Goal: Information Seeking & Learning: Learn about a topic

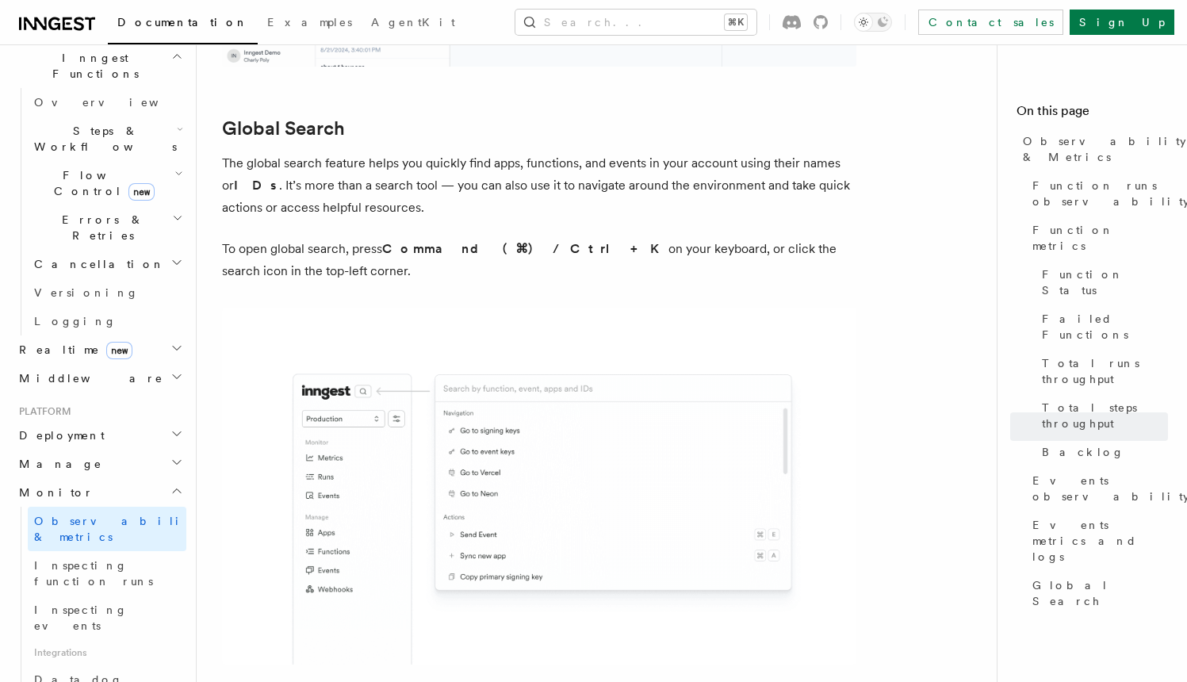
scroll to position [5164, 0]
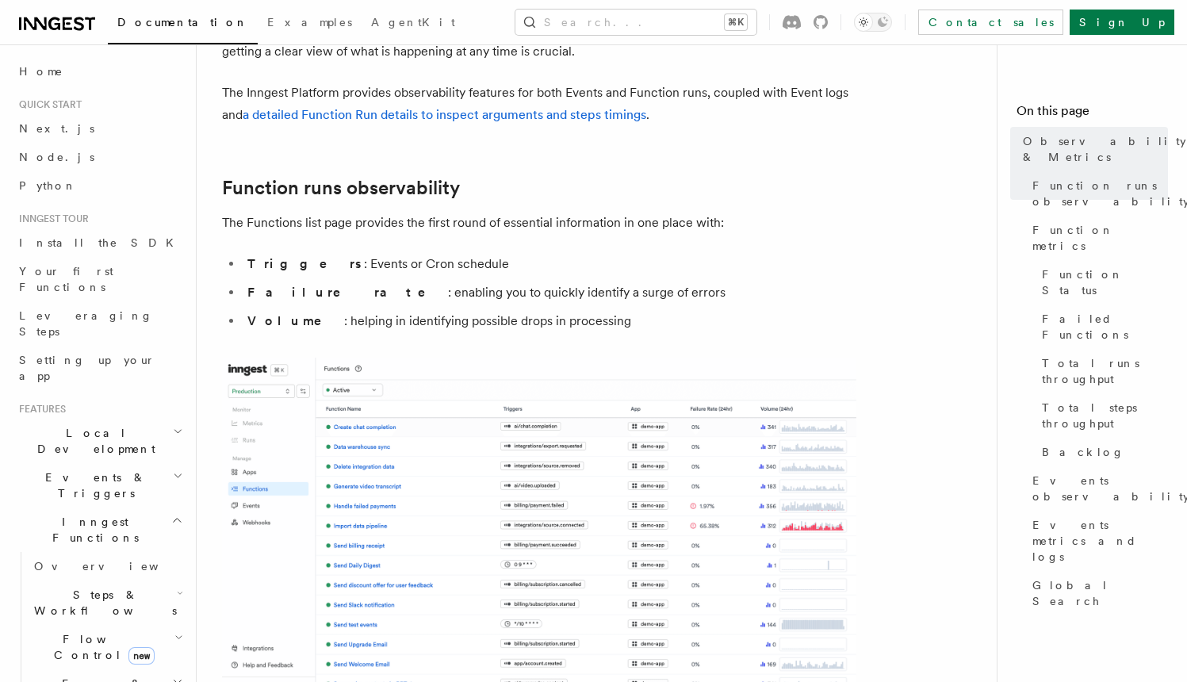
scroll to position [165, 0]
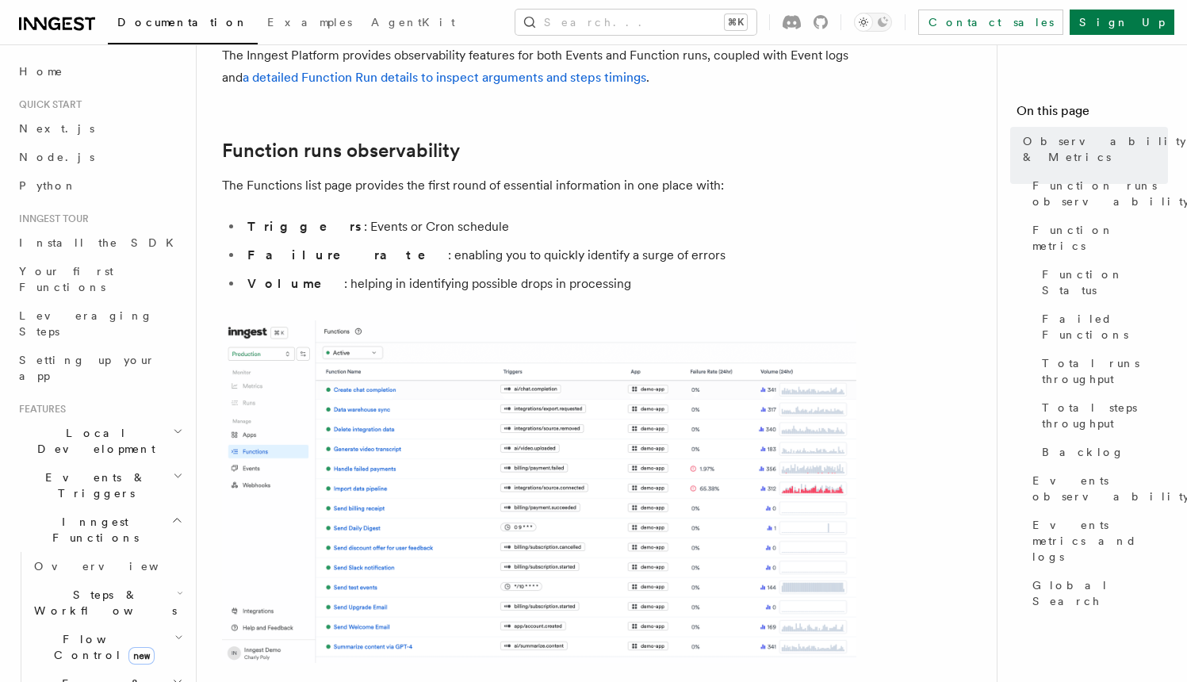
click at [525, 227] on li "Triggers : Events or Cron schedule" at bounding box center [550, 227] width 614 height 22
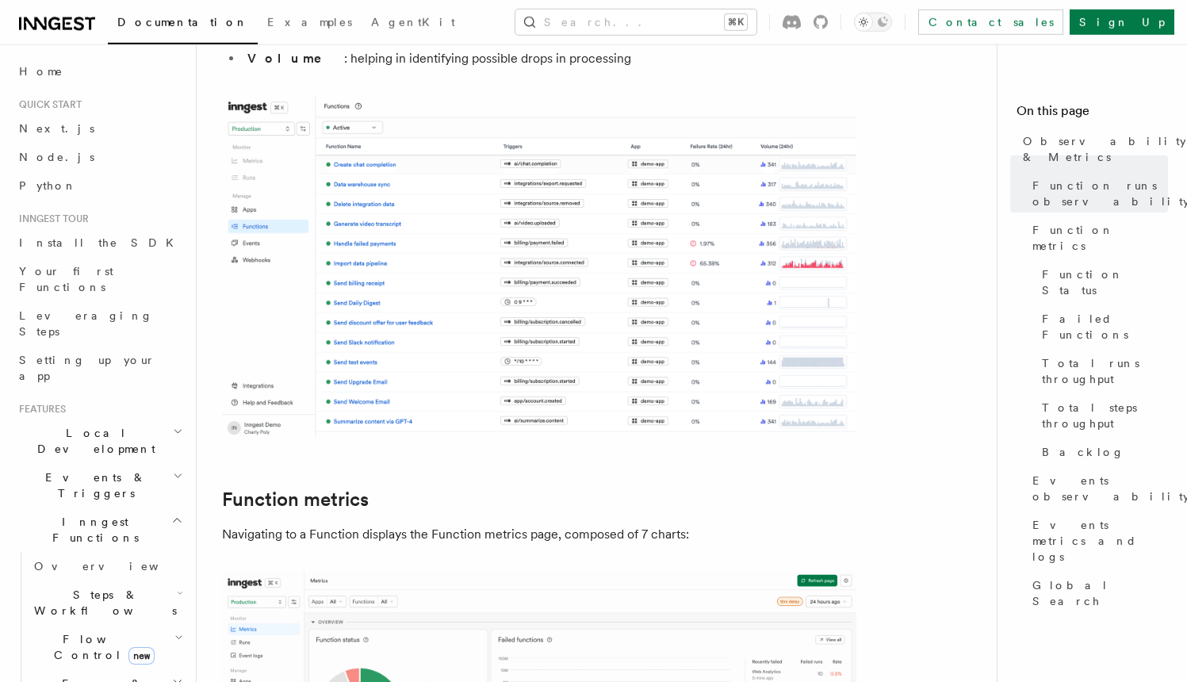
scroll to position [393, 0]
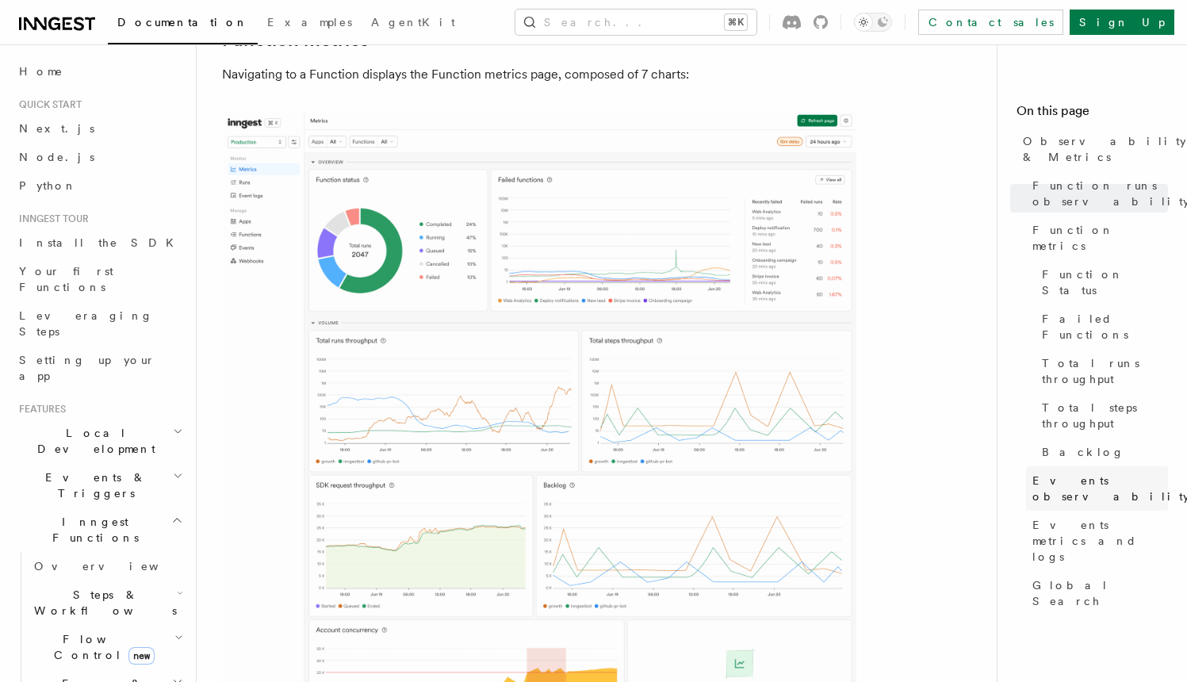
click at [1052, 473] on span "Events observability" at bounding box center [1111, 489] width 157 height 32
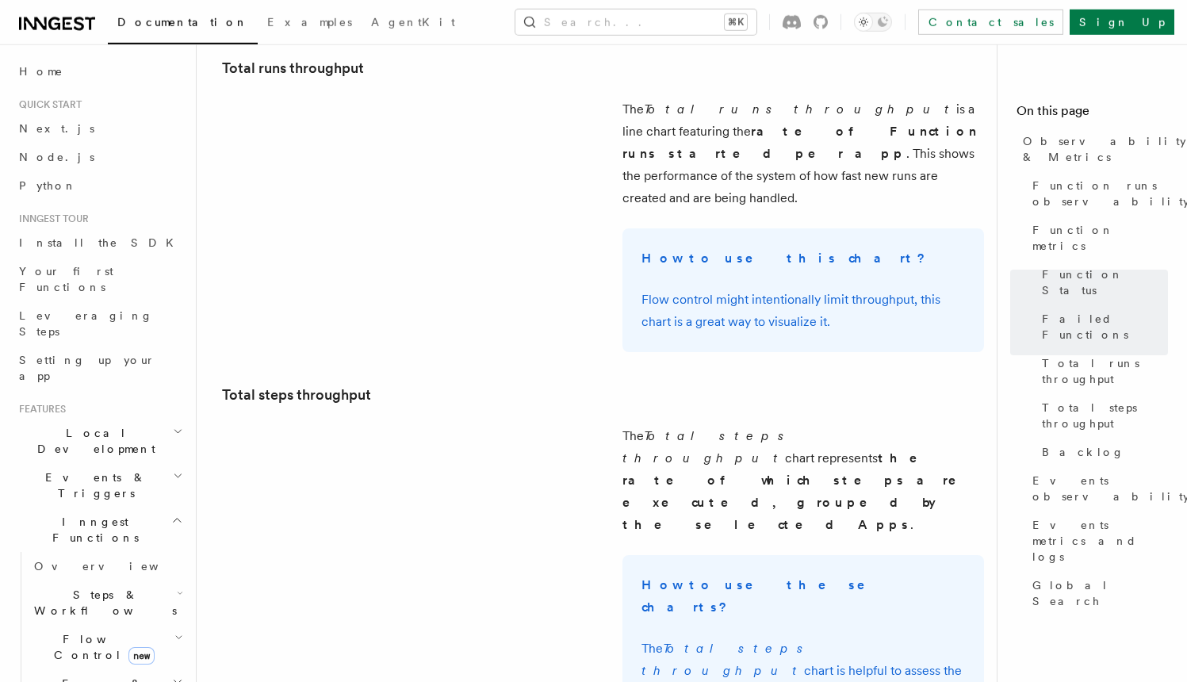
scroll to position [2370, 0]
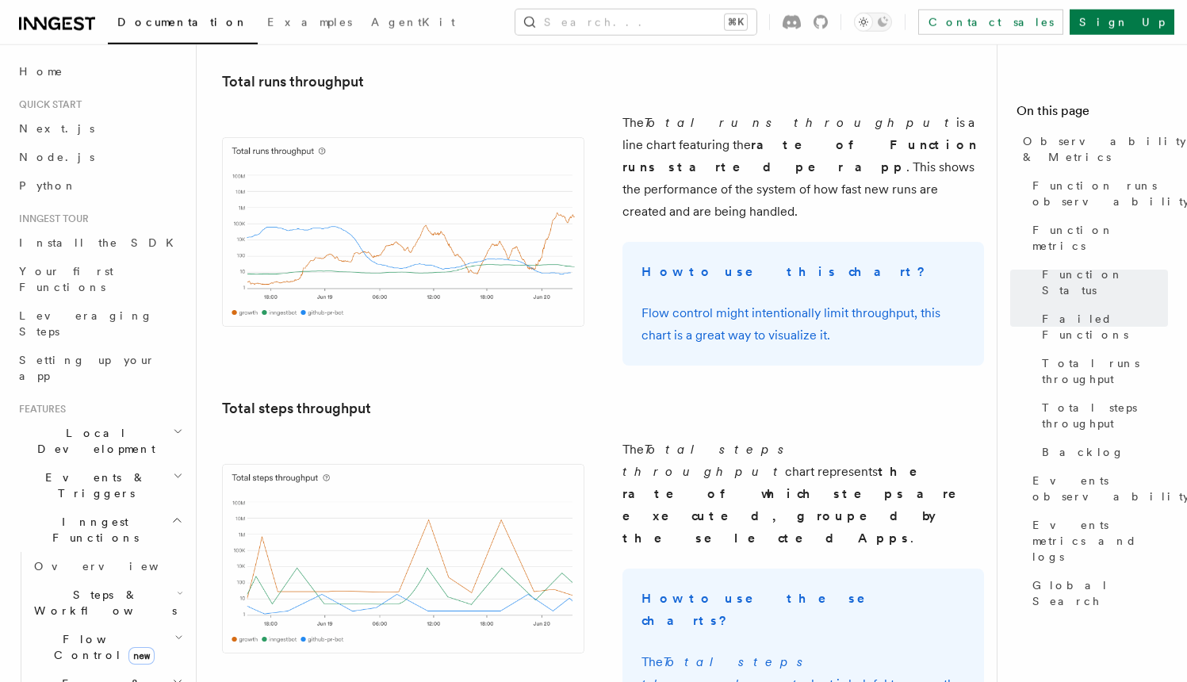
click at [477, 79] on h3 "Total runs throughput" at bounding box center [539, 82] width 634 height 22
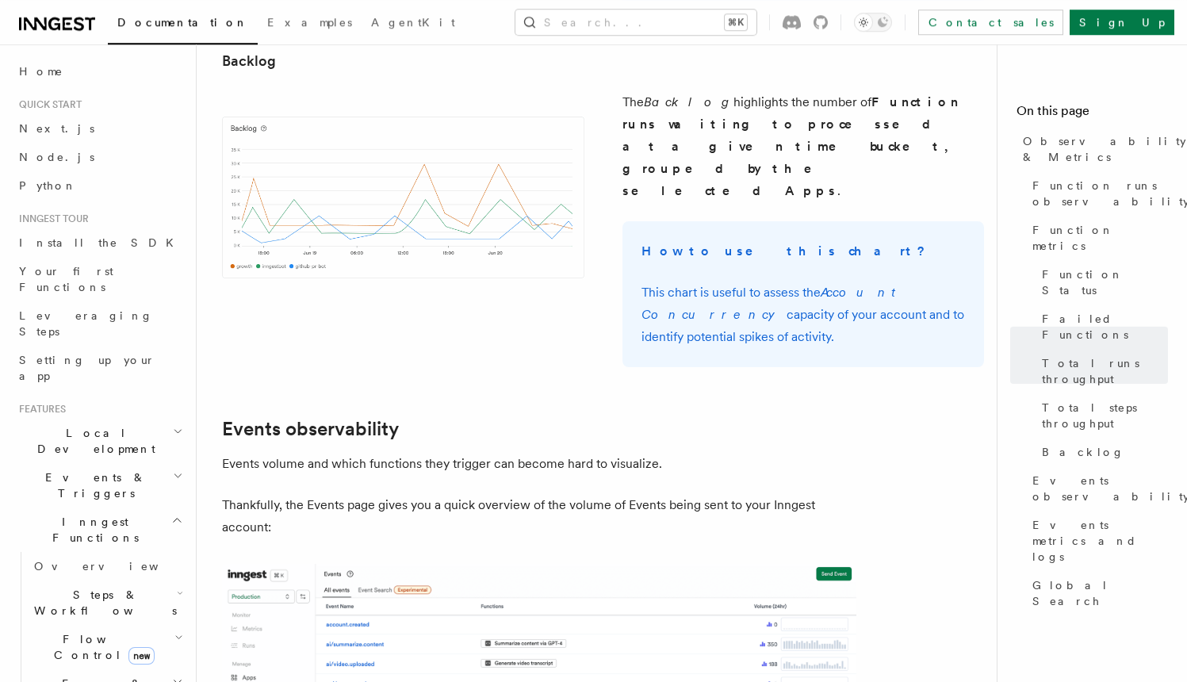
scroll to position [3373, 0]
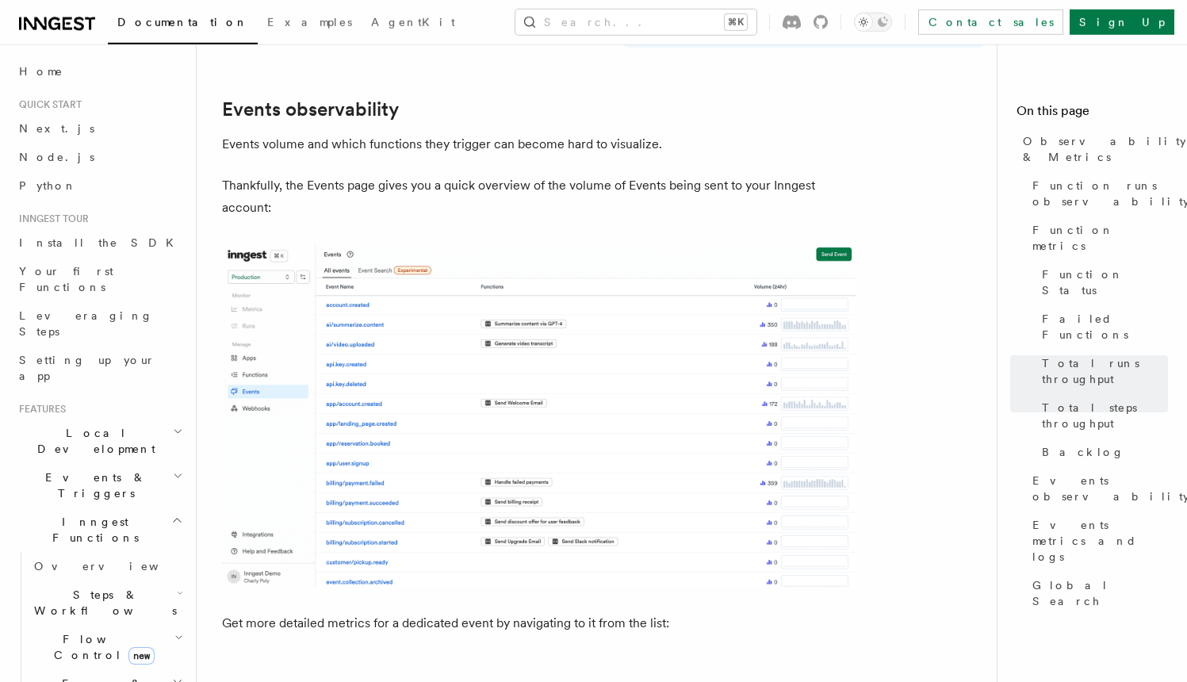
scroll to position [3524, 0]
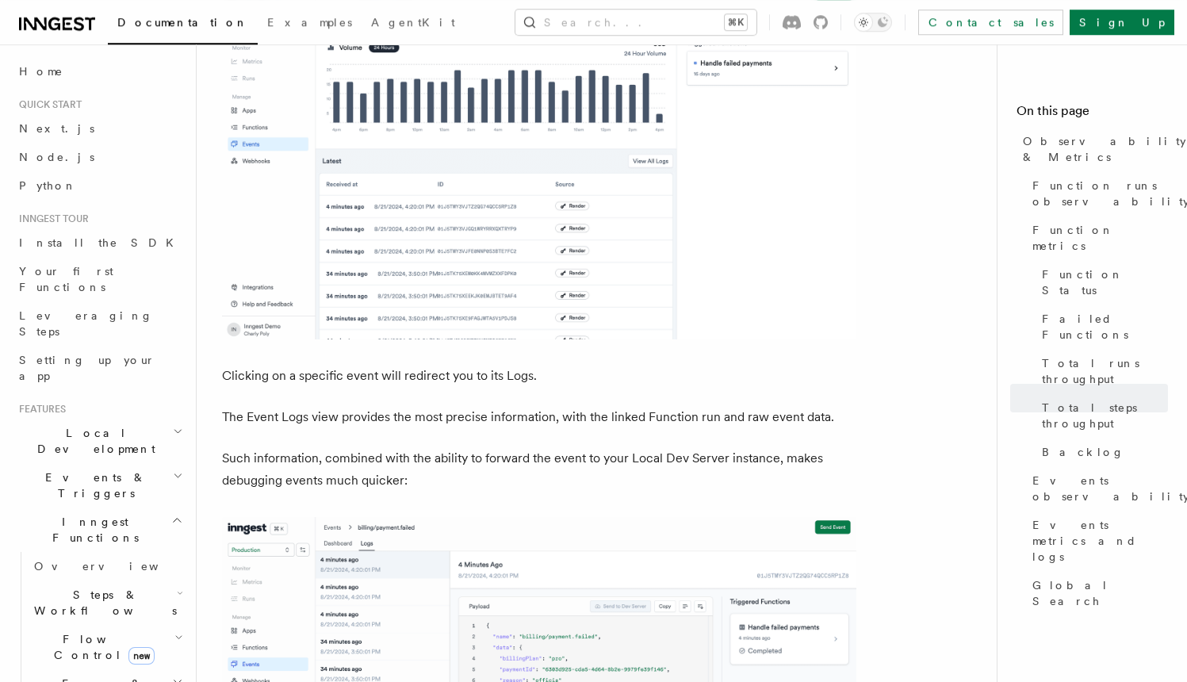
scroll to position [4515, 0]
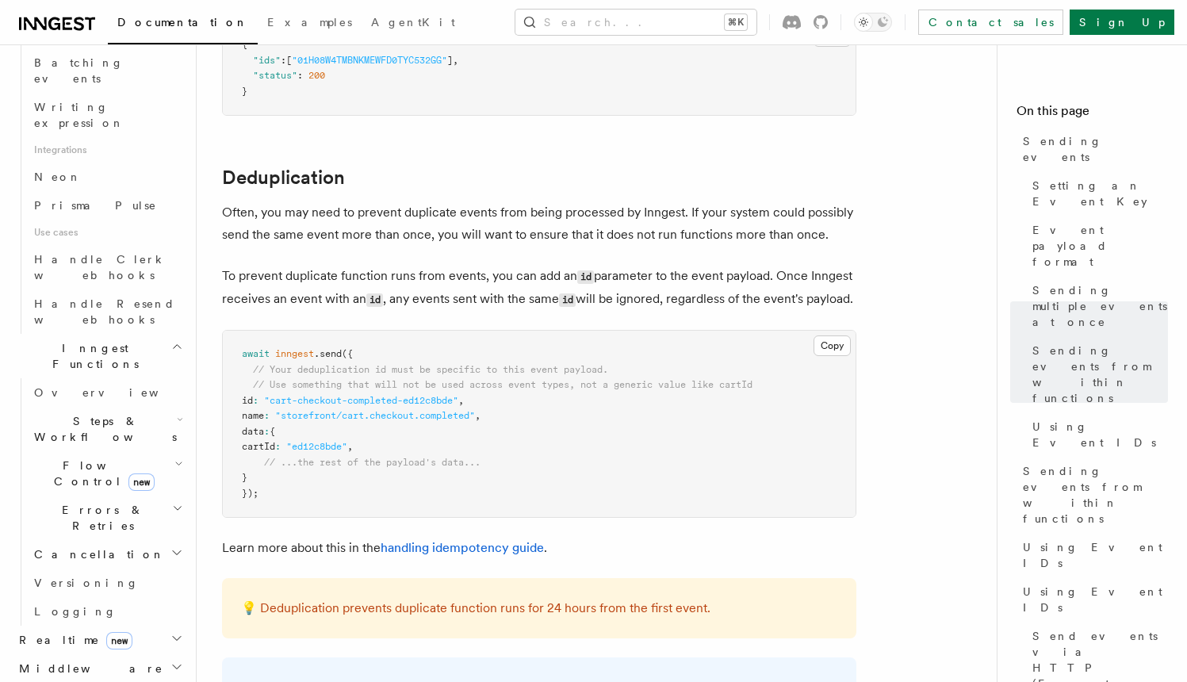
scroll to position [983, 0]
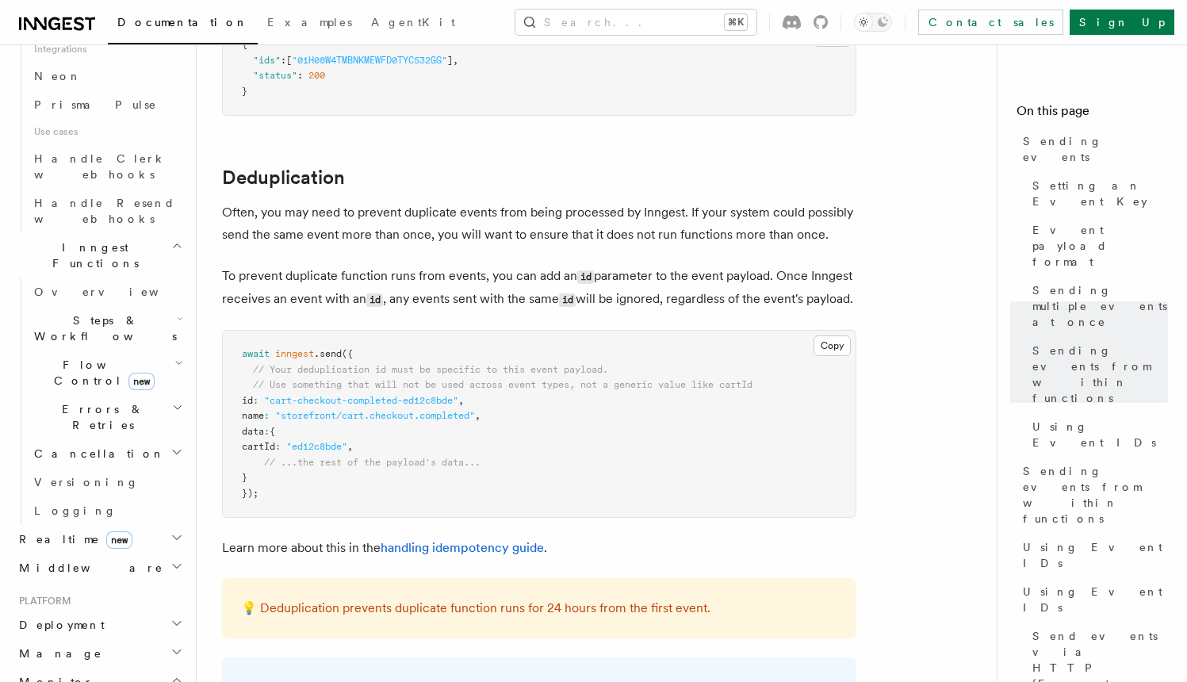
scroll to position [1052, 0]
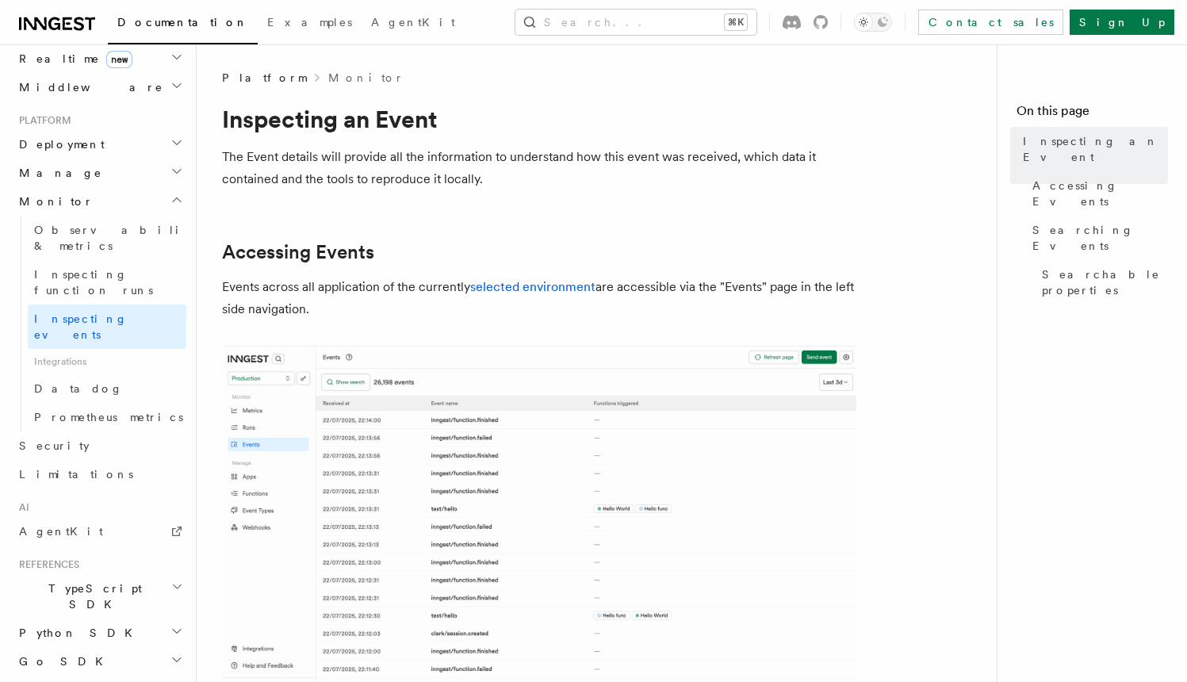
click at [171, 625] on icon "button" at bounding box center [177, 631] width 13 height 13
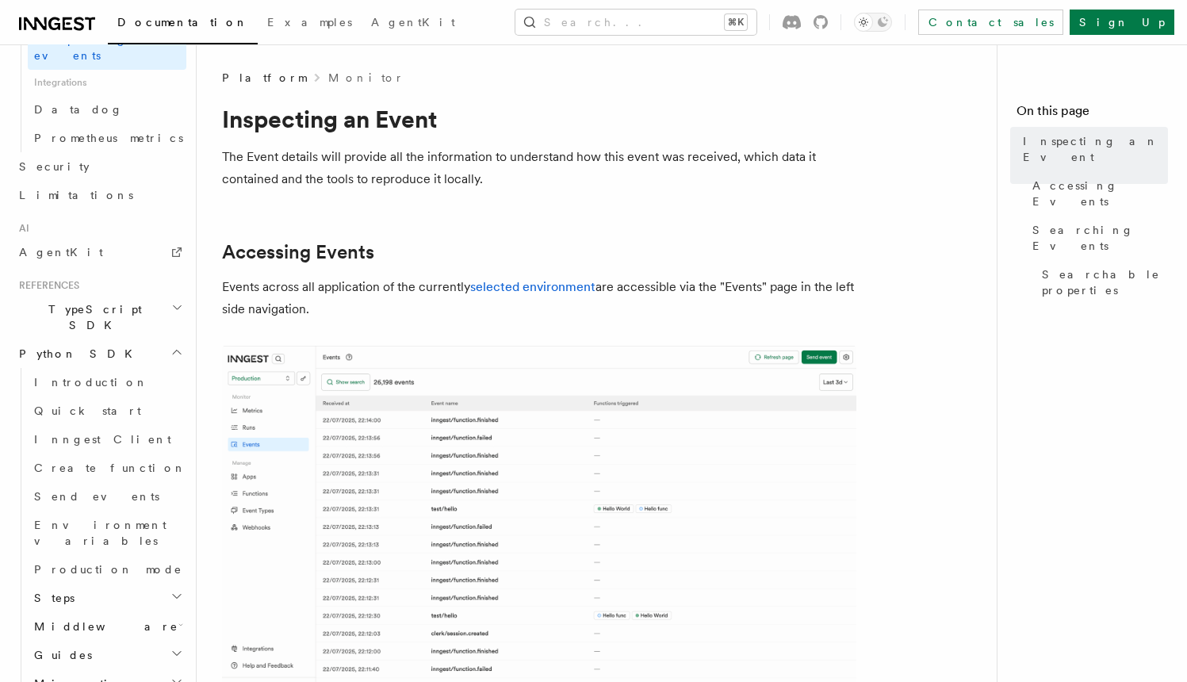
scroll to position [1037, 0]
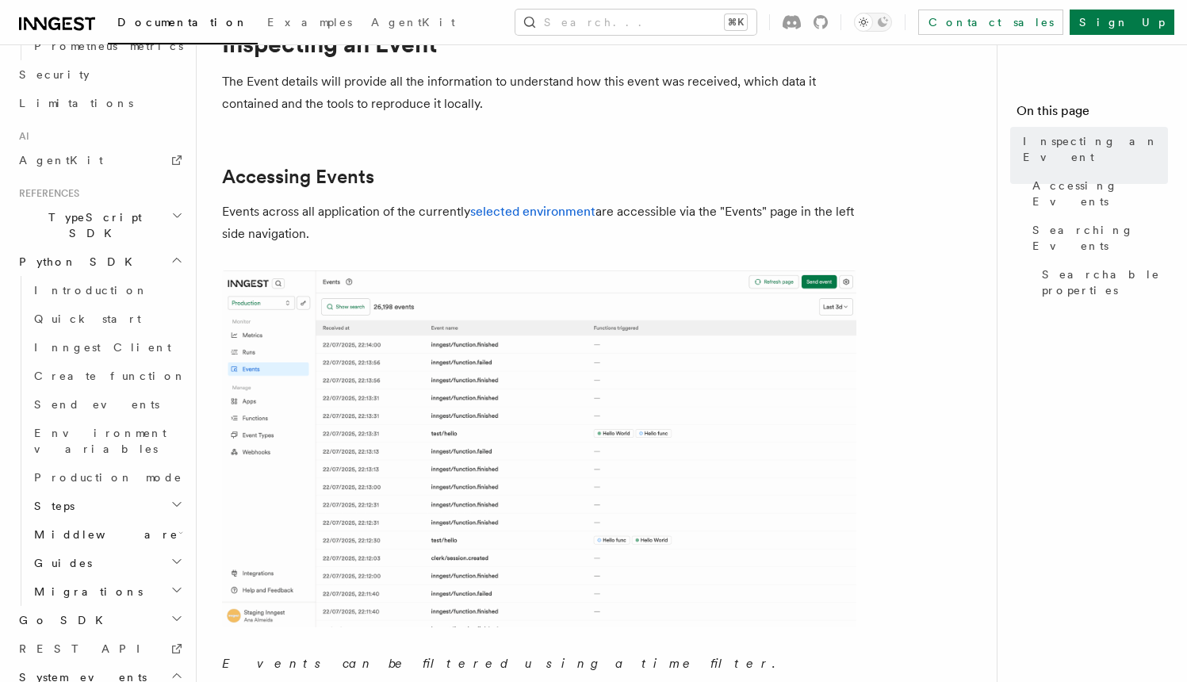
scroll to position [77, 0]
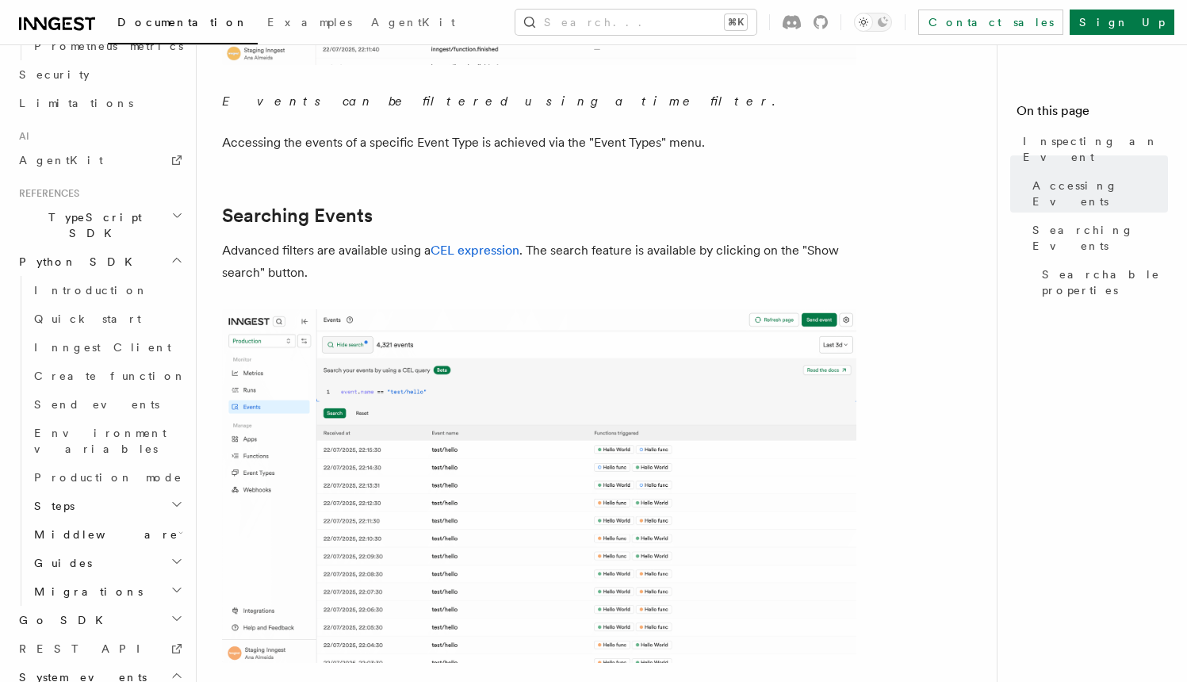
scroll to position [639, 0]
click at [155, 606] on h2 "Go SDK" at bounding box center [100, 620] width 174 height 29
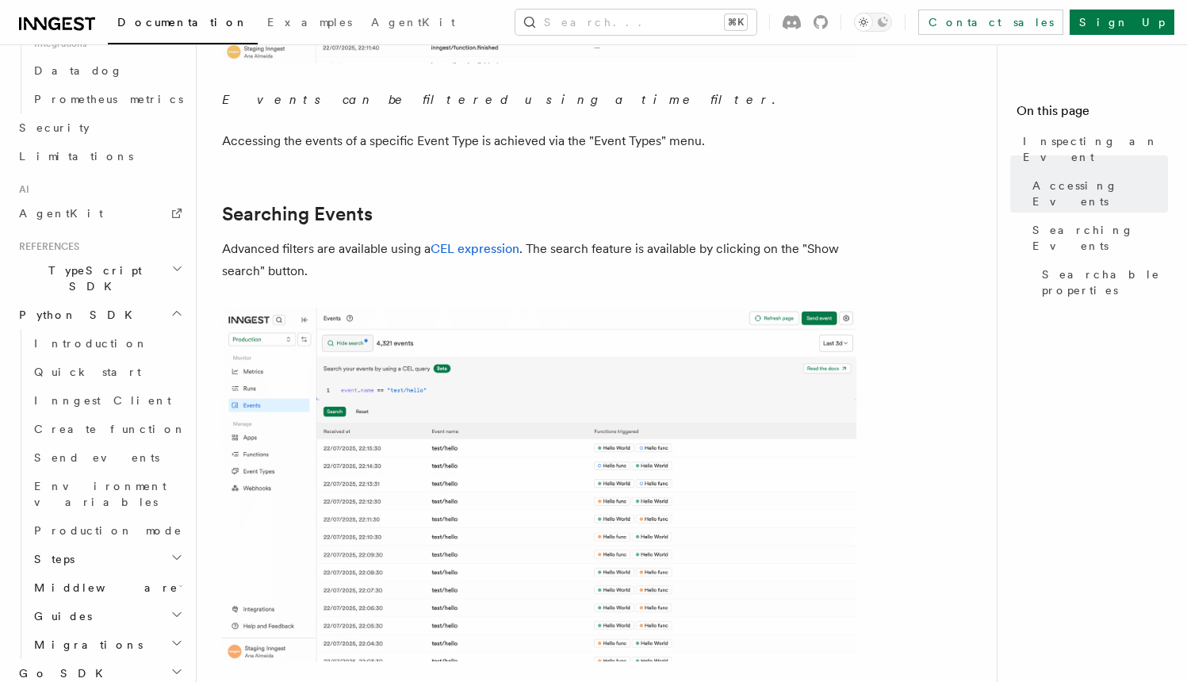
scroll to position [1070, 0]
